Goal: Information Seeking & Learning: Learn about a topic

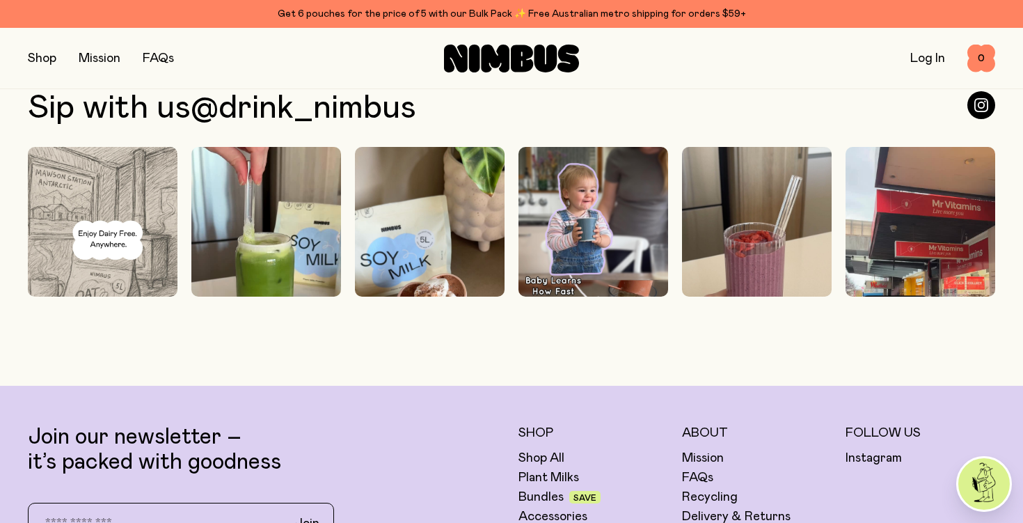
scroll to position [4030, 0]
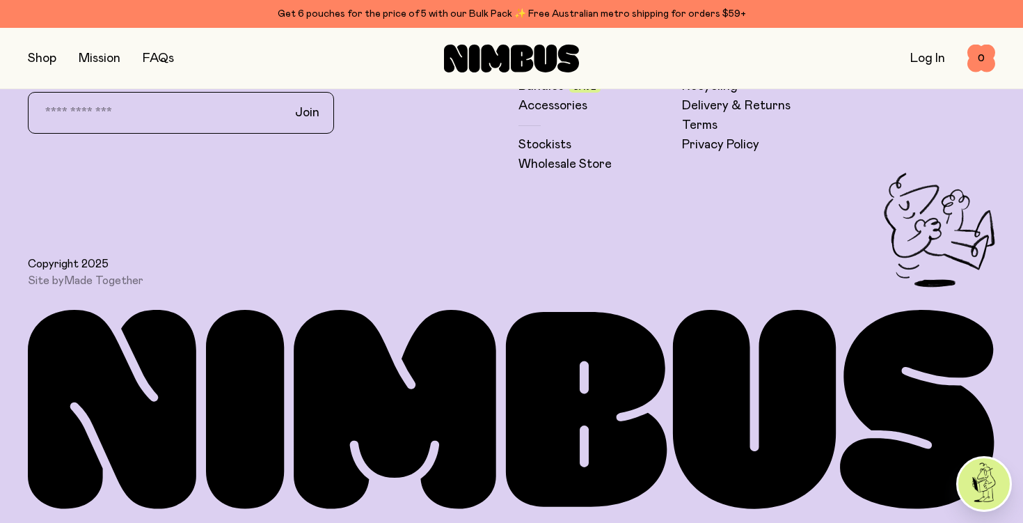
click at [44, 57] on button "button" at bounding box center [42, 58] width 29 height 19
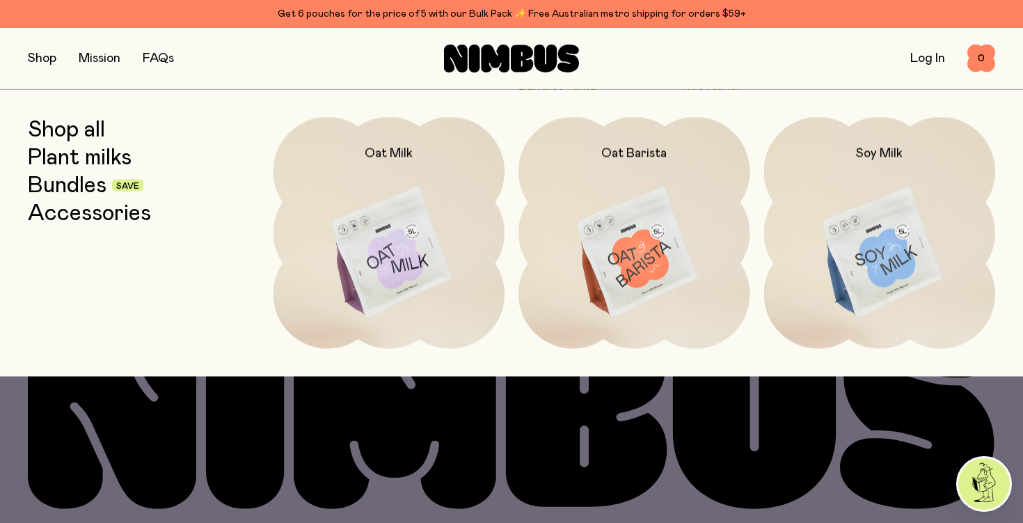
click at [58, 132] on link "Shop all" at bounding box center [66, 129] width 77 height 25
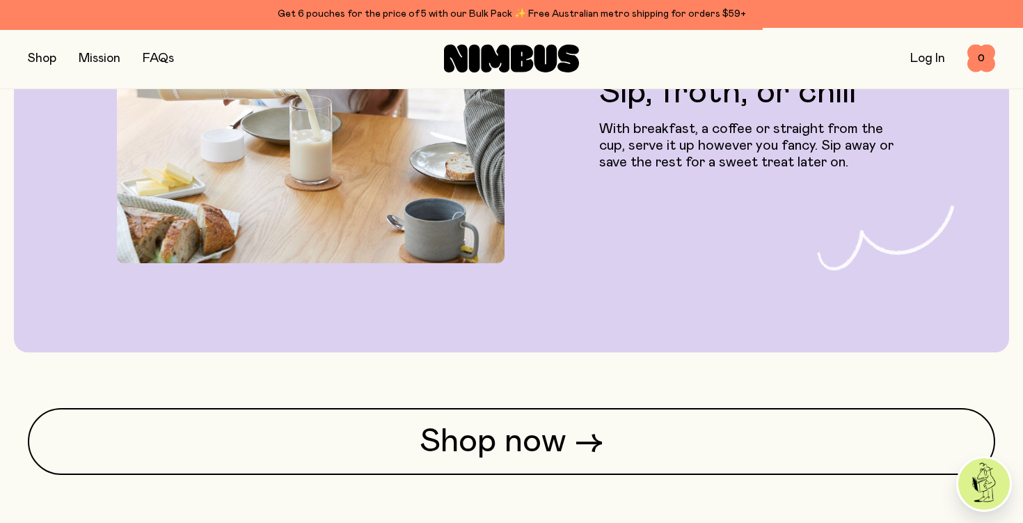
scroll to position [3506, 0]
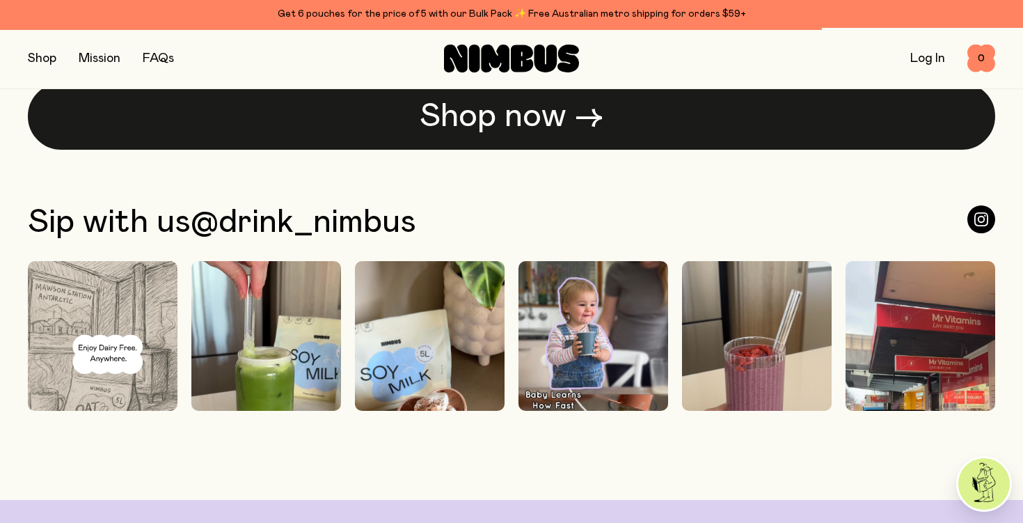
click at [193, 100] on link "Shop now →" at bounding box center [512, 116] width 968 height 67
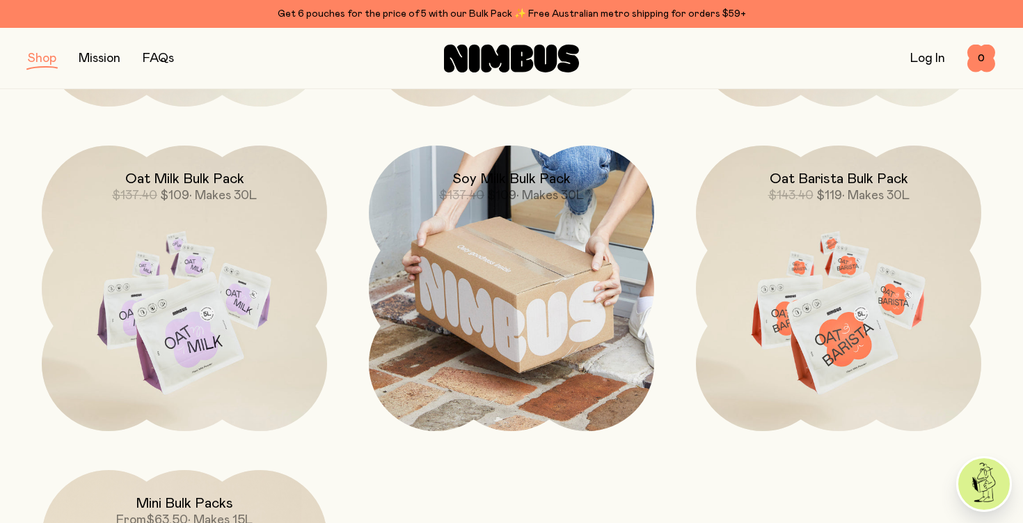
scroll to position [1302, 0]
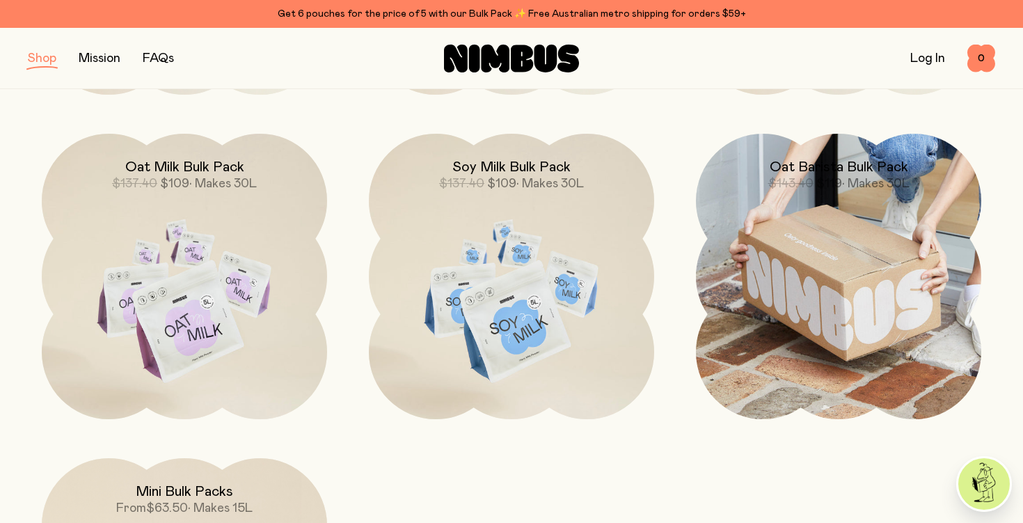
click at [796, 272] on img at bounding box center [838, 276] width 285 height 285
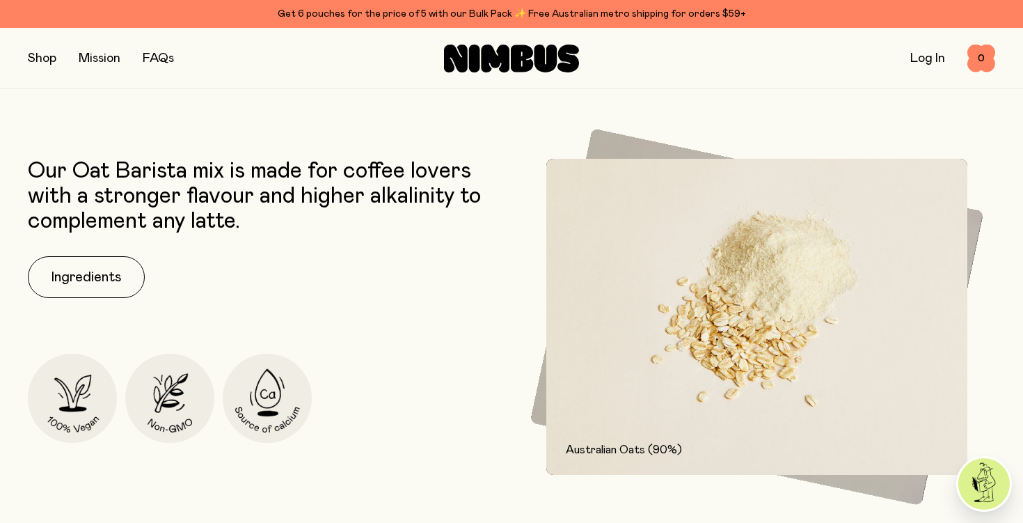
scroll to position [567, 0]
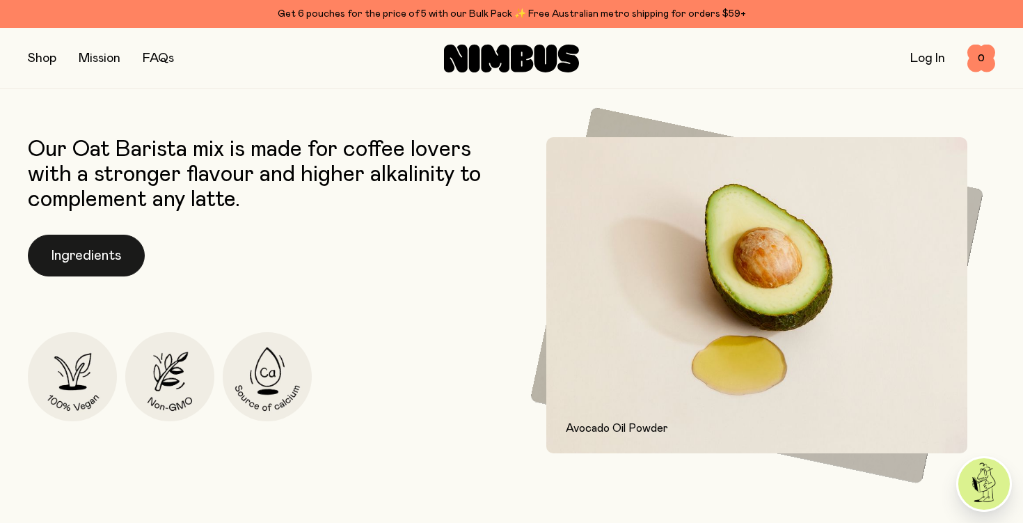
click at [76, 255] on button "Ingredients" at bounding box center [86, 256] width 117 height 42
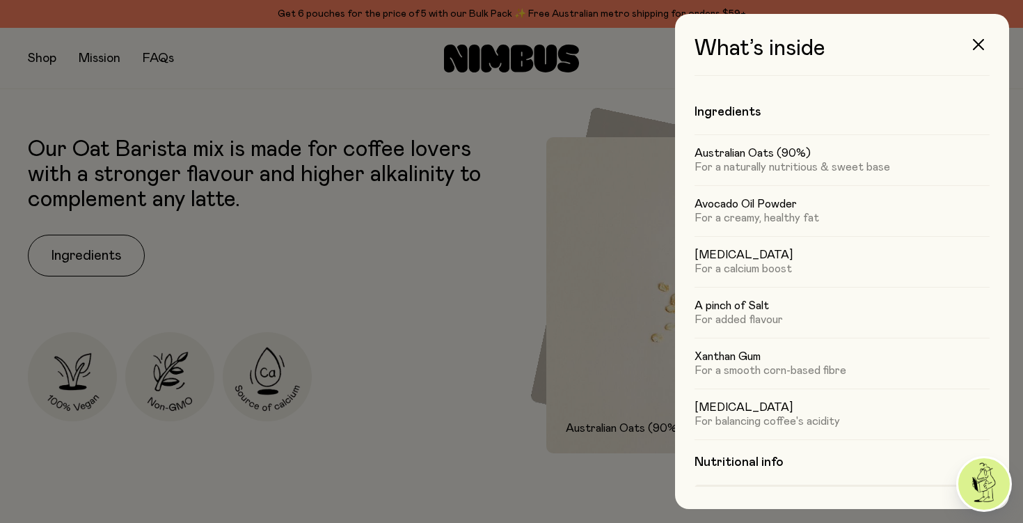
scroll to position [441, 0]
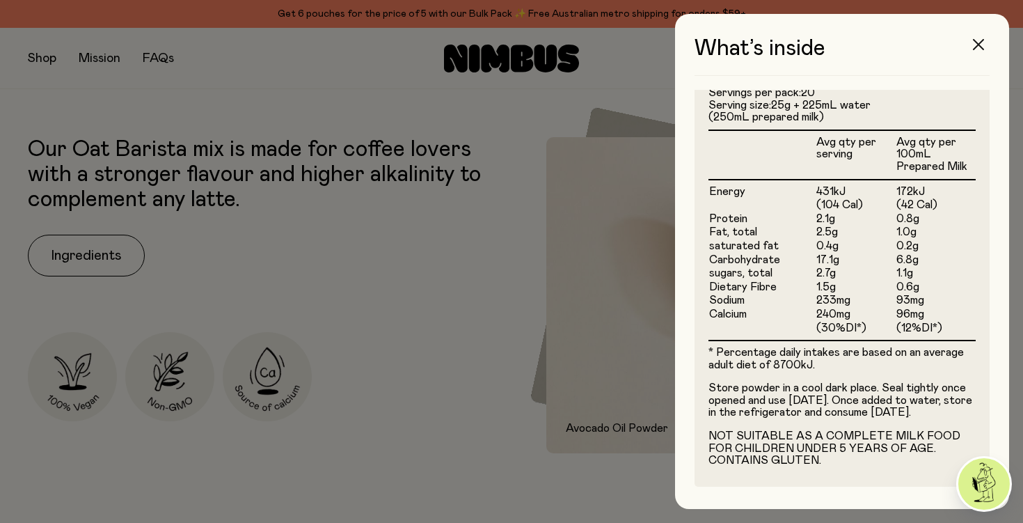
click at [978, 49] on icon "button" at bounding box center [978, 44] width 11 height 11
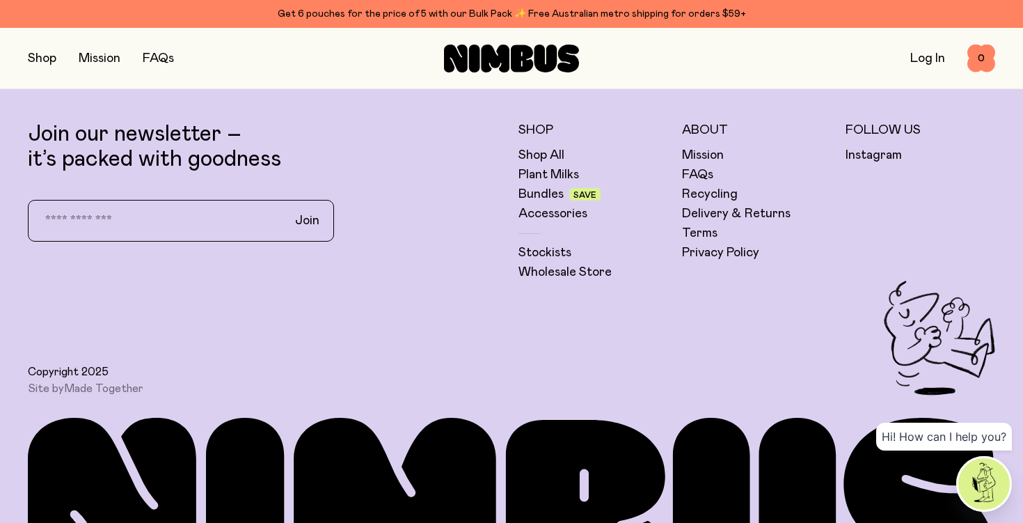
scroll to position [3906, 0]
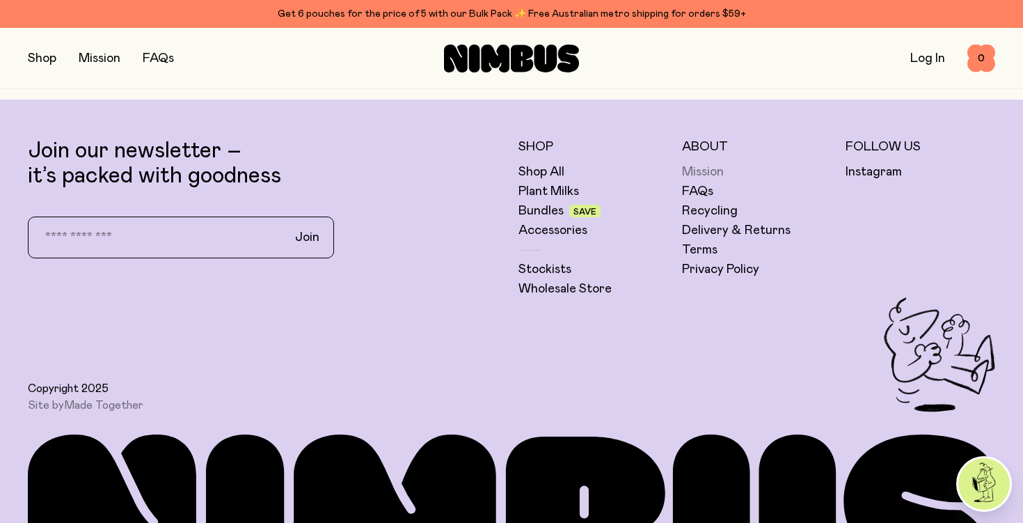
click at [709, 173] on link "Mission" at bounding box center [703, 172] width 42 height 17
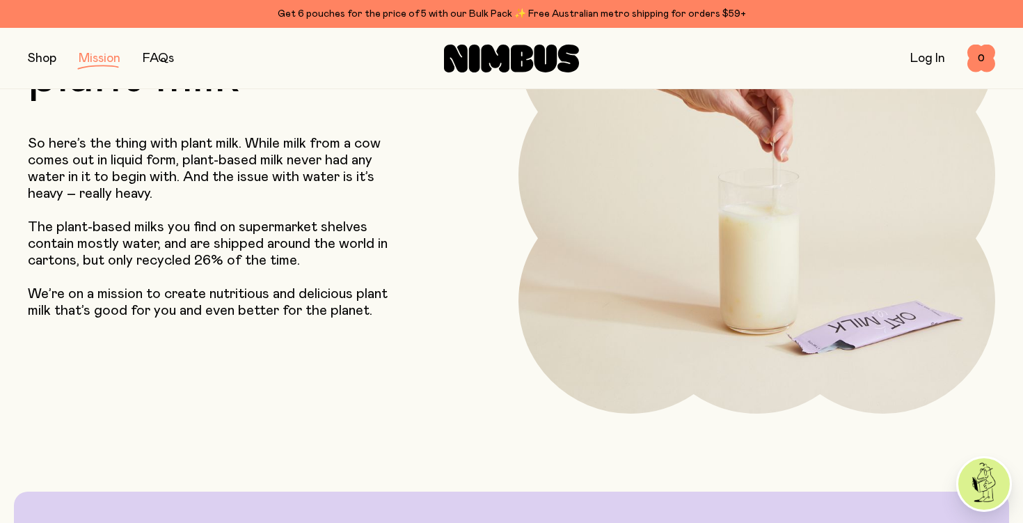
scroll to position [209, 0]
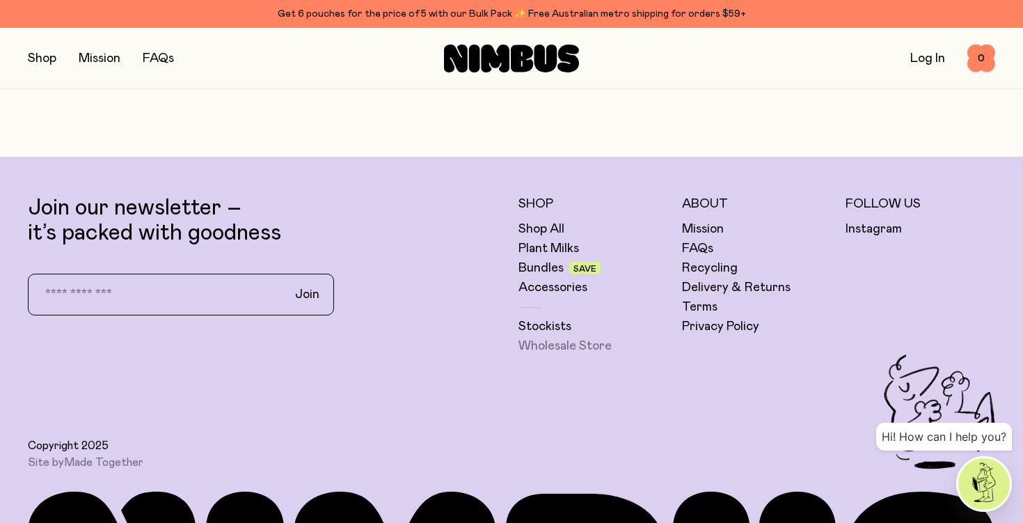
scroll to position [4030, 0]
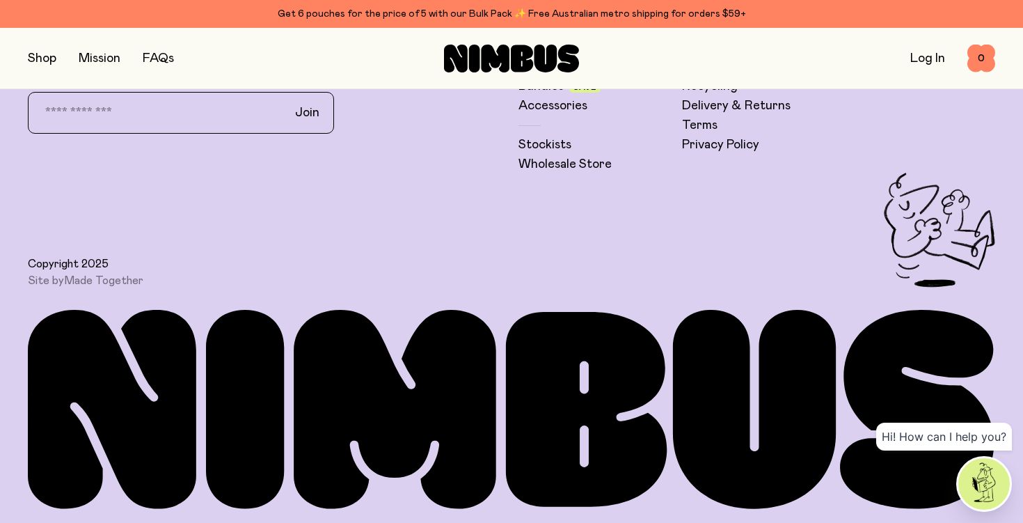
click at [968, 480] on img at bounding box center [985, 484] width 52 height 52
